Goal: Task Accomplishment & Management: Use online tool/utility

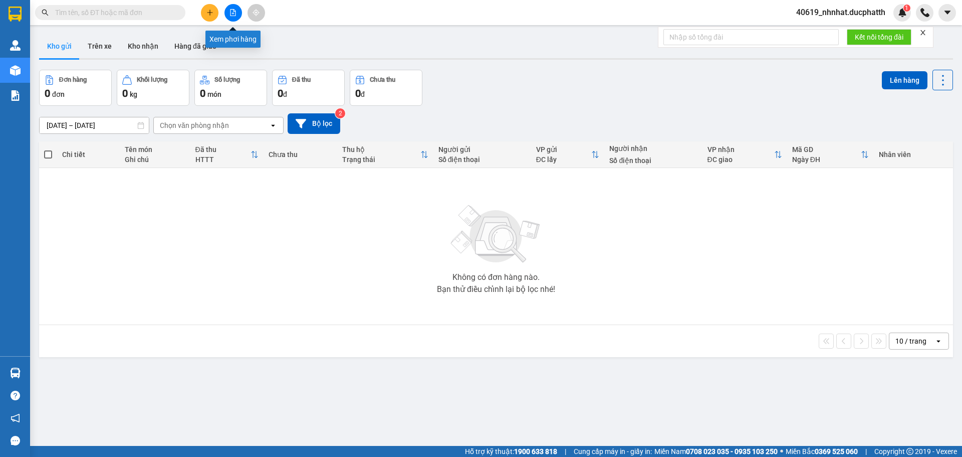
click at [231, 18] on button at bounding box center [234, 13] width 18 height 18
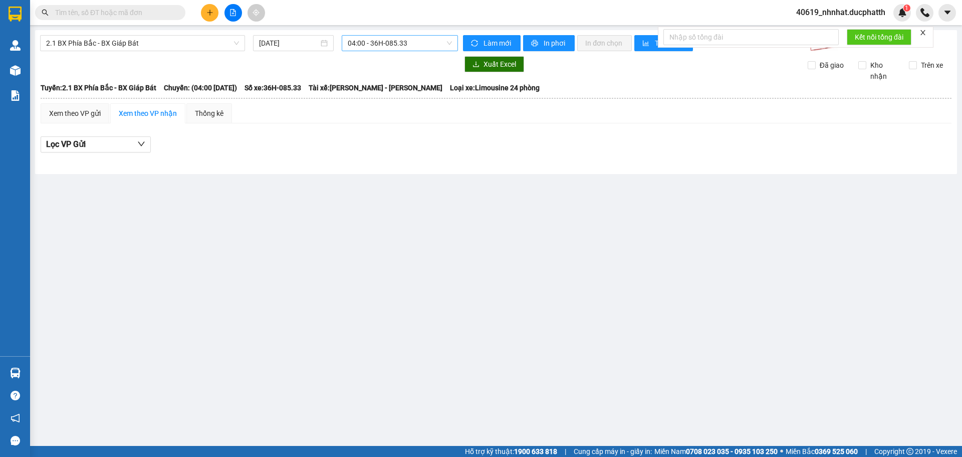
click at [355, 40] on span "04:00 - 36H-085.33" at bounding box center [400, 43] width 104 height 15
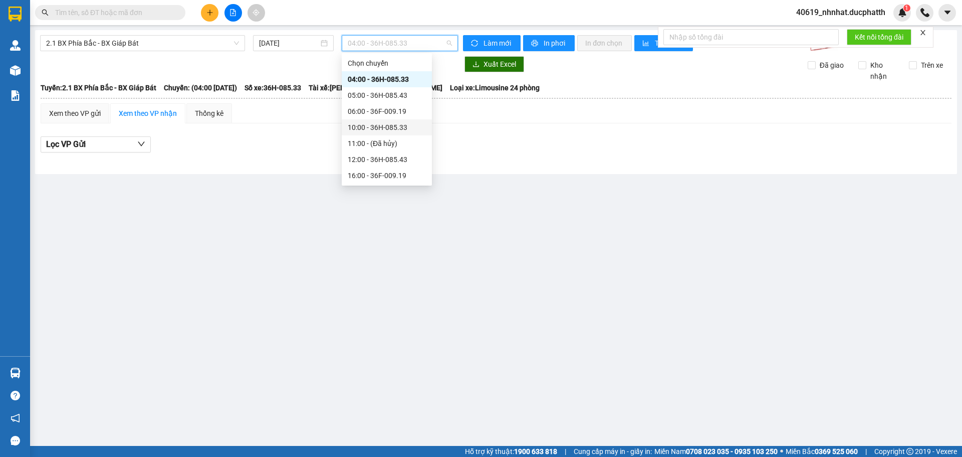
click at [371, 125] on div "10:00 - 36H-085.33" at bounding box center [387, 127] width 78 height 11
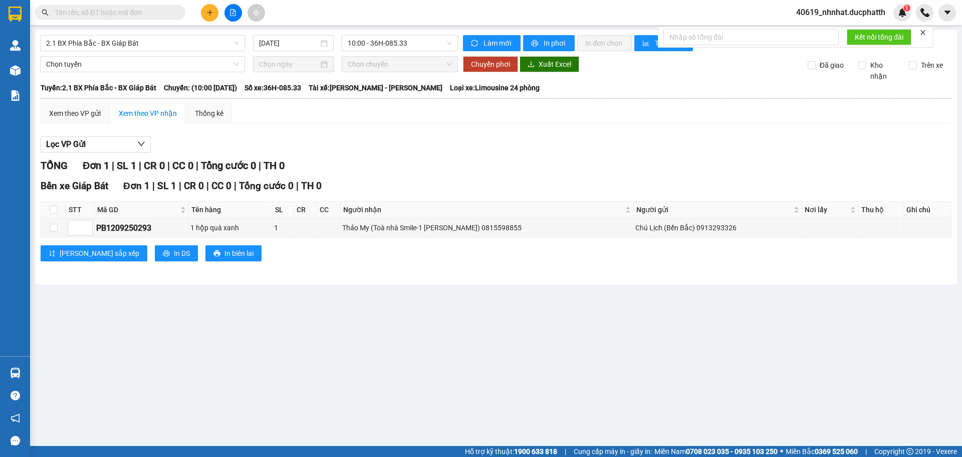
click at [701, 68] on div "Chuyển phơi Xuất Excel" at bounding box center [626, 64] width 326 height 16
click at [56, 216] on th at bounding box center [53, 209] width 25 height 17
click at [53, 213] on input "checkbox" at bounding box center [54, 210] width 8 height 8
checkbox input "true"
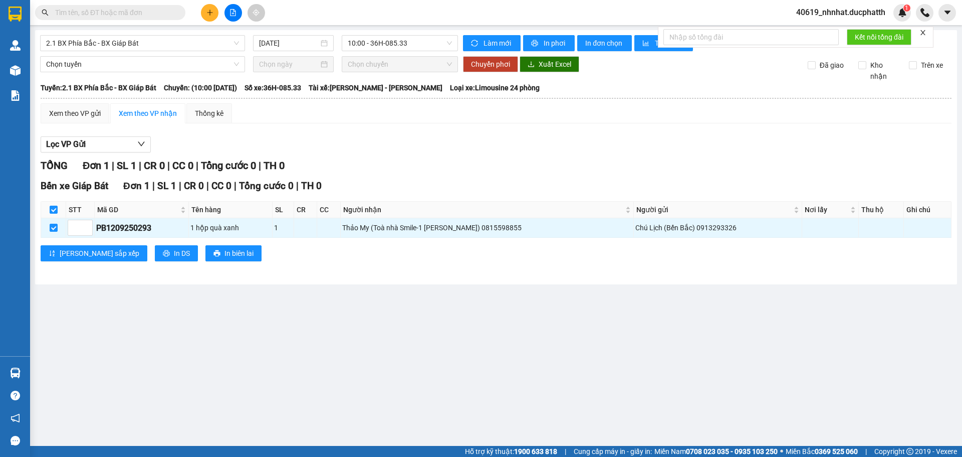
click at [925, 34] on icon "close" at bounding box center [923, 32] width 7 height 7
click at [962, 254] on main "2.1 BX Phía Bắc - BX Giáp Bát [DATE] 10:00 - 36H-085.33 Làm mới In phơi In đơn …" at bounding box center [481, 223] width 962 height 446
click at [854, 260] on div "[PERSON_NAME] sắp xếp In DS In biên lai" at bounding box center [496, 253] width 911 height 16
click at [43, 201] on table "STT Mã GD Tên hàng SL CR CC Người nhận Người gửi Nơi lấy Thu hộ Ghi chú Ký nhận…" at bounding box center [496, 219] width 911 height 37
click at [58, 212] on th at bounding box center [53, 209] width 25 height 17
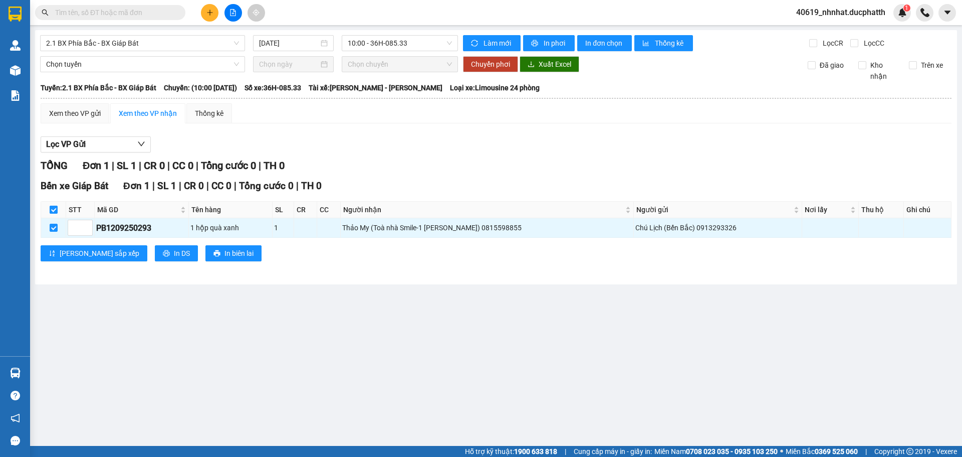
click at [55, 210] on input "checkbox" at bounding box center [54, 210] width 8 height 8
checkbox input "false"
